Goal: Connect with others: Connect with others

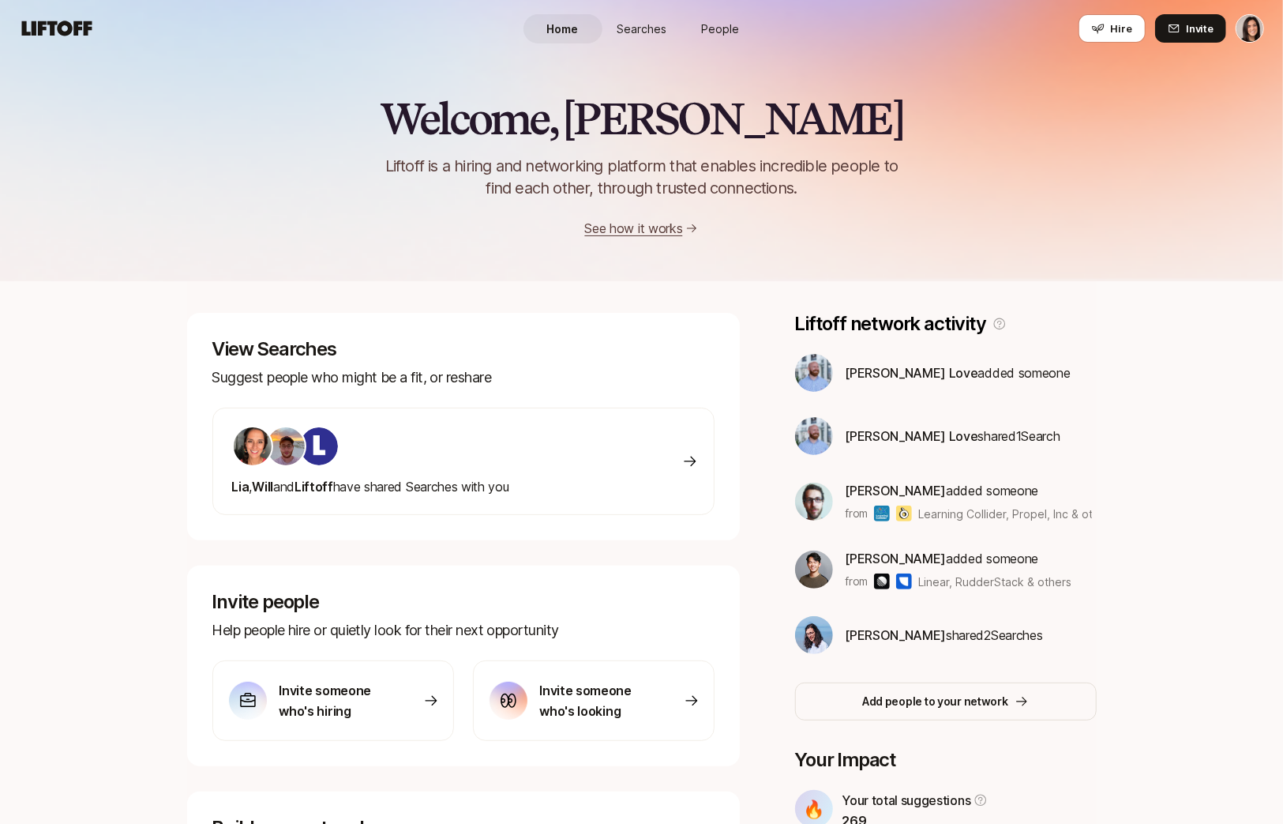
click at [745, 24] on link "People" at bounding box center [721, 28] width 79 height 29
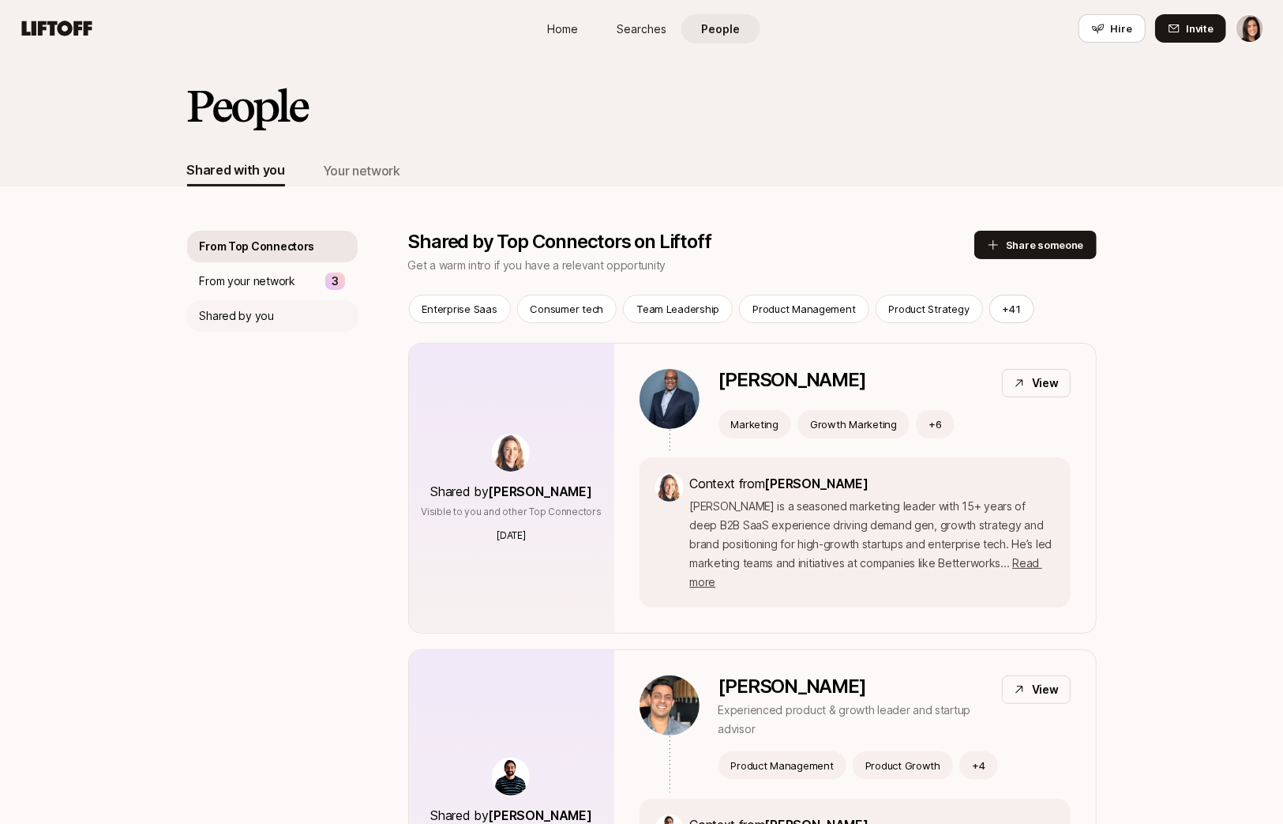
click at [272, 323] on div "Shared by you" at bounding box center [272, 316] width 171 height 32
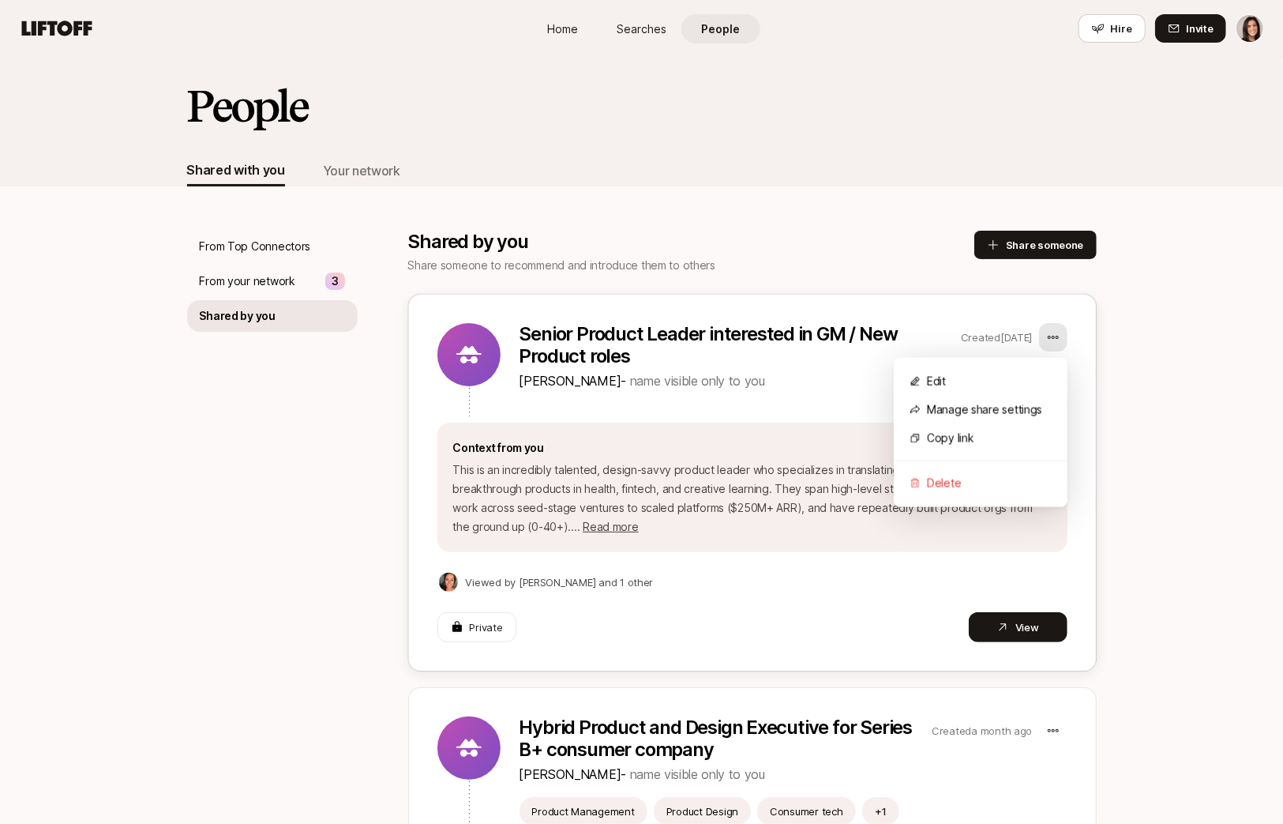
click at [1057, 344] on html "Home Searches People Hire Home Searches People Hire Hire Invite People Shared w…" at bounding box center [641, 412] width 1283 height 824
click at [1020, 418] on div "Manage share settings" at bounding box center [981, 410] width 174 height 28
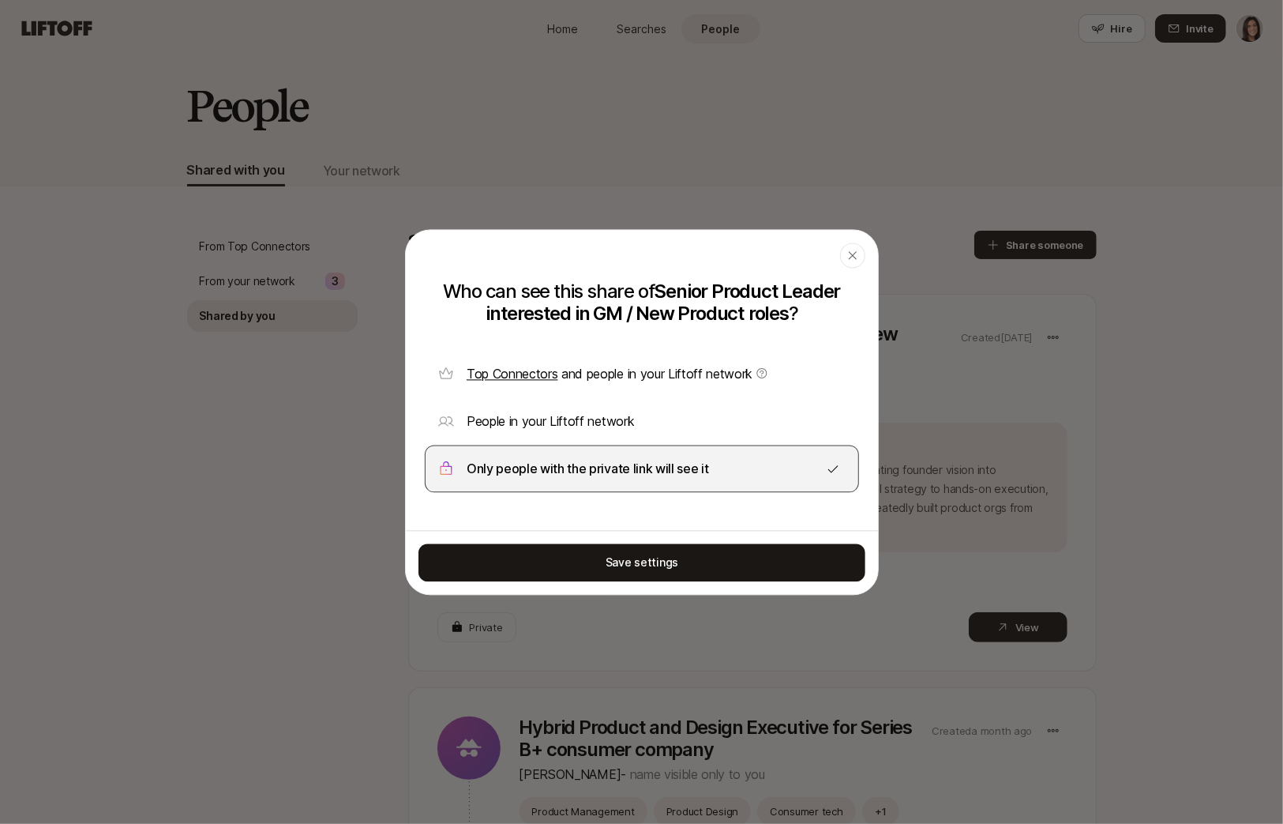
click at [669, 380] on span "Top Connectors and people in your Liftoff network" at bounding box center [618, 374] width 302 height 16
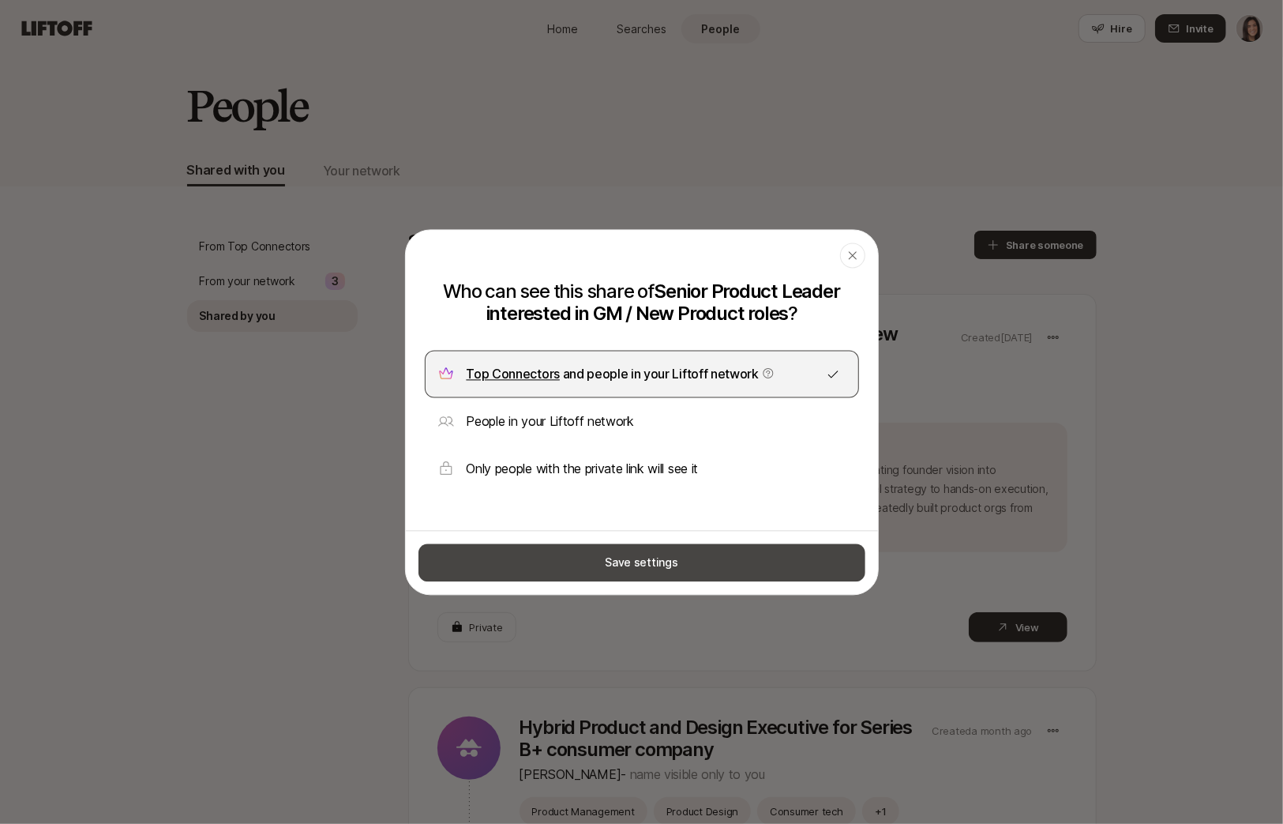
click at [775, 558] on button "Save settings" at bounding box center [642, 562] width 447 height 38
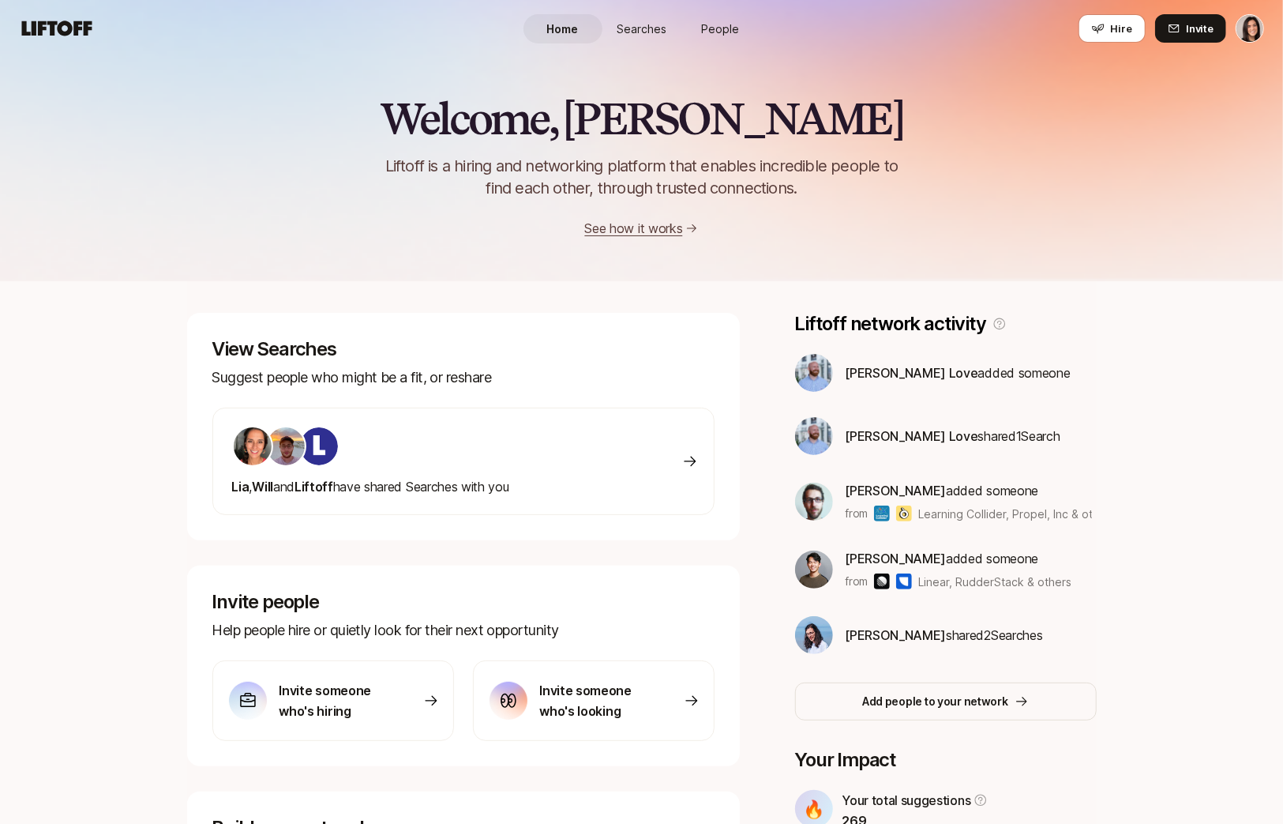
click at [706, 28] on span "People" at bounding box center [721, 29] width 38 height 17
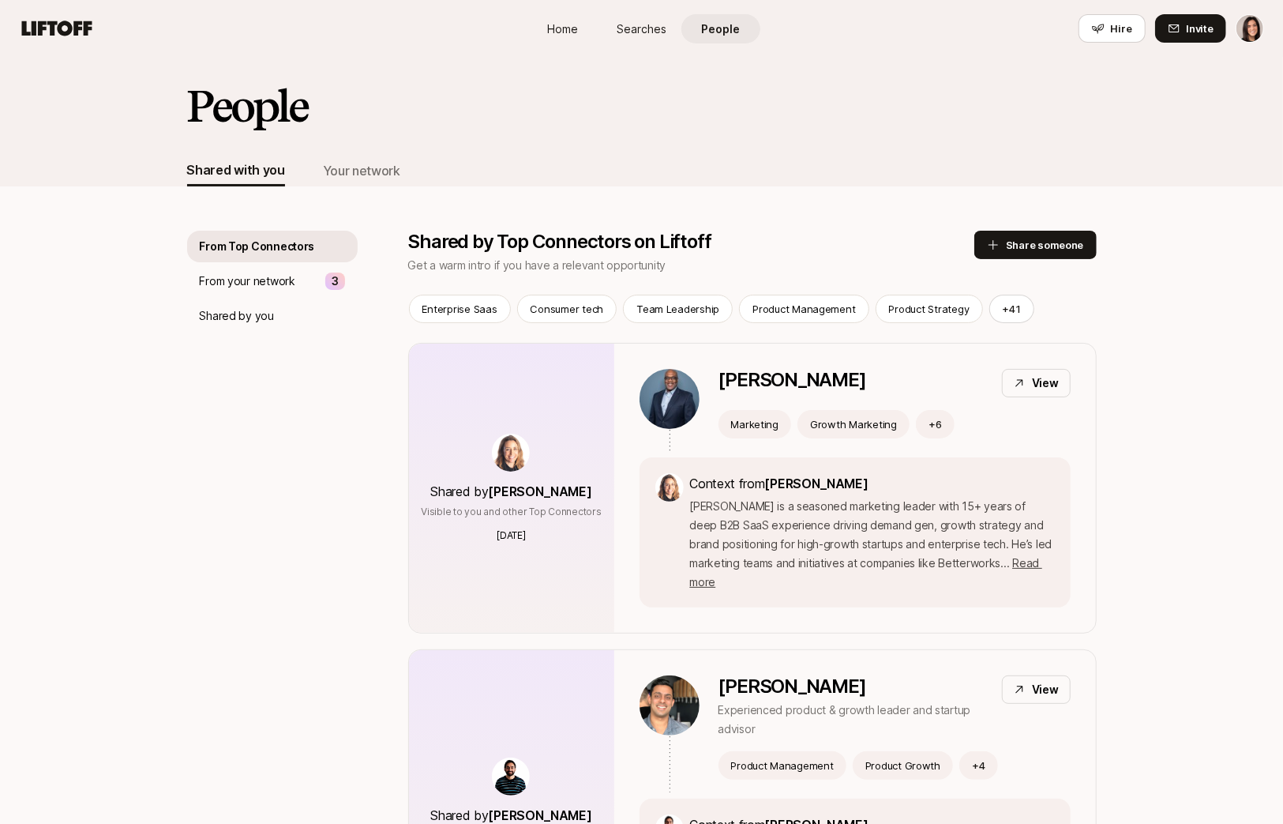
click at [277, 322] on div "Shared by you" at bounding box center [272, 316] width 171 height 32
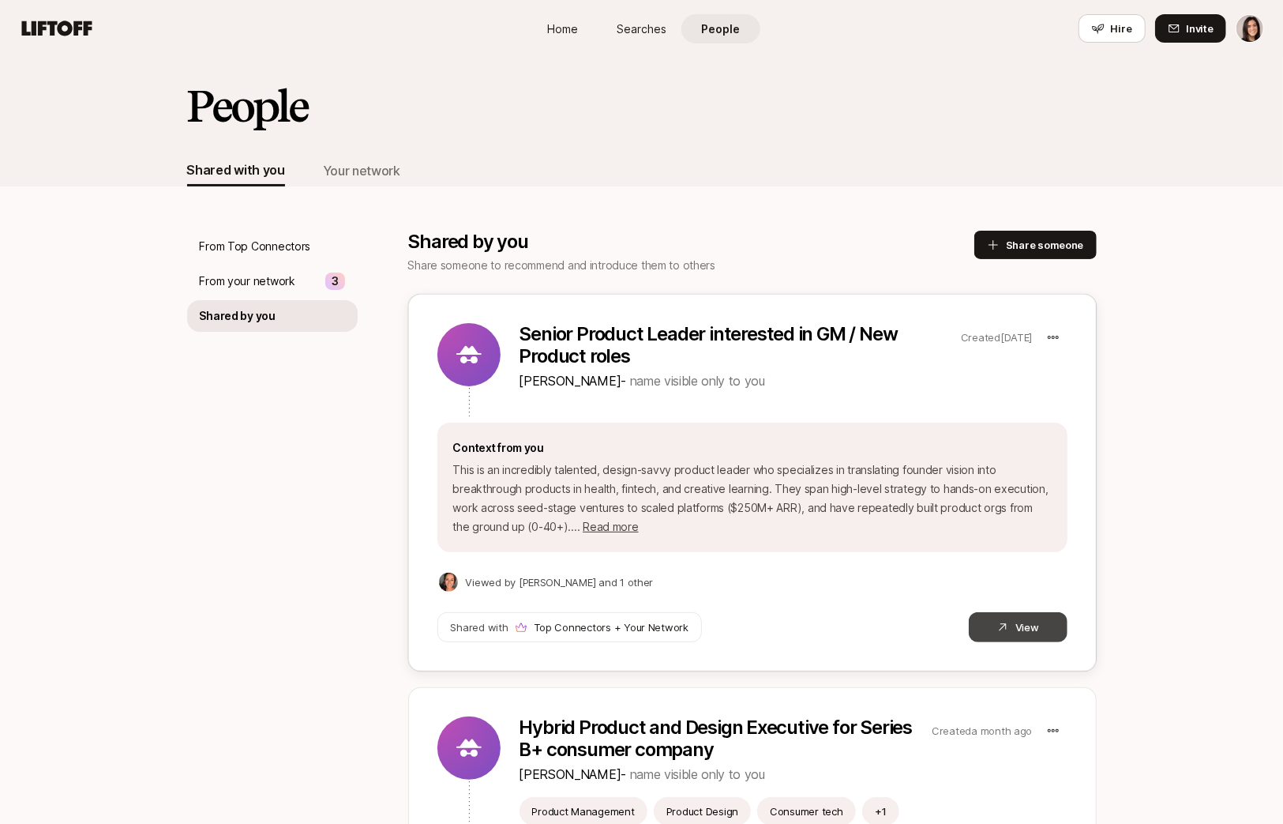
click at [1007, 626] on icon at bounding box center [1003, 627] width 13 height 13
